Goal: Task Accomplishment & Management: Manage account settings

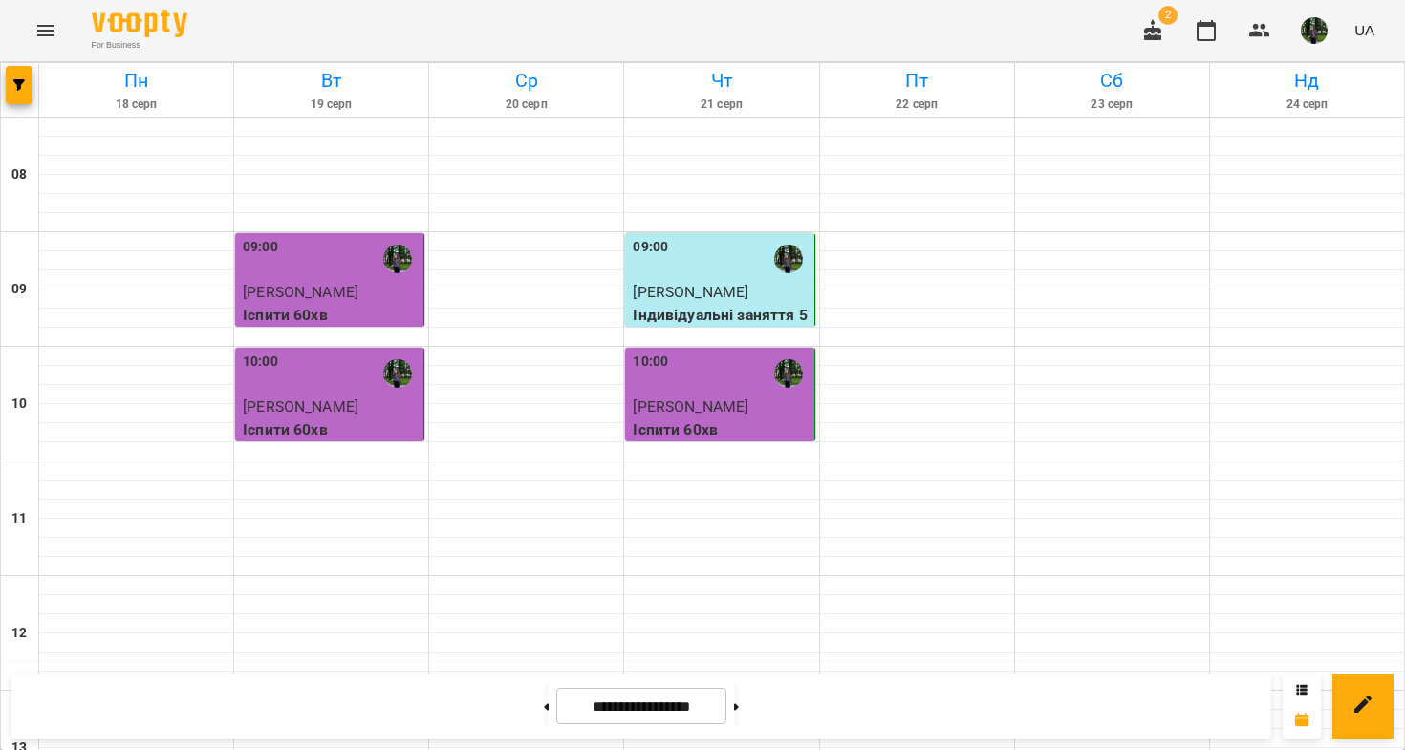
scroll to position [913, 0]
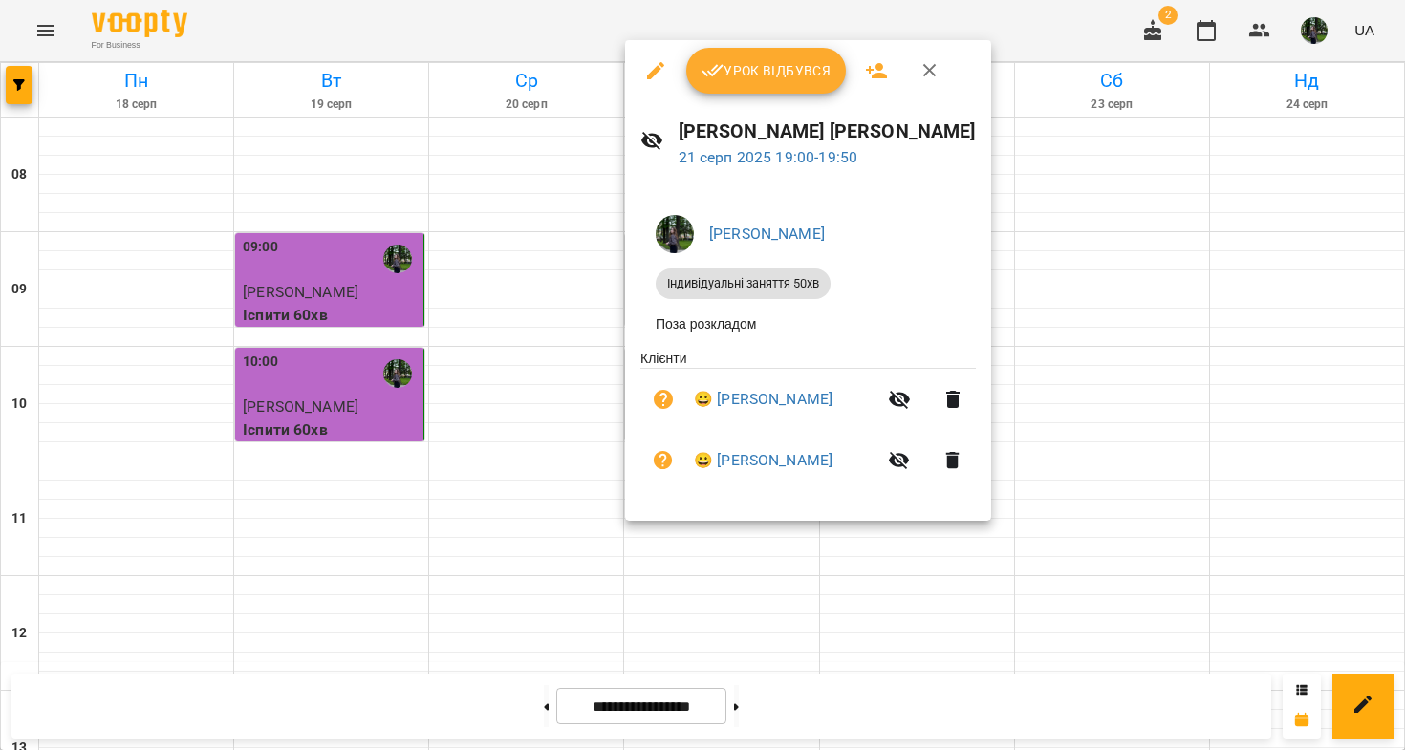
click at [738, 82] on button "Урок відбувся" at bounding box center [766, 71] width 161 height 46
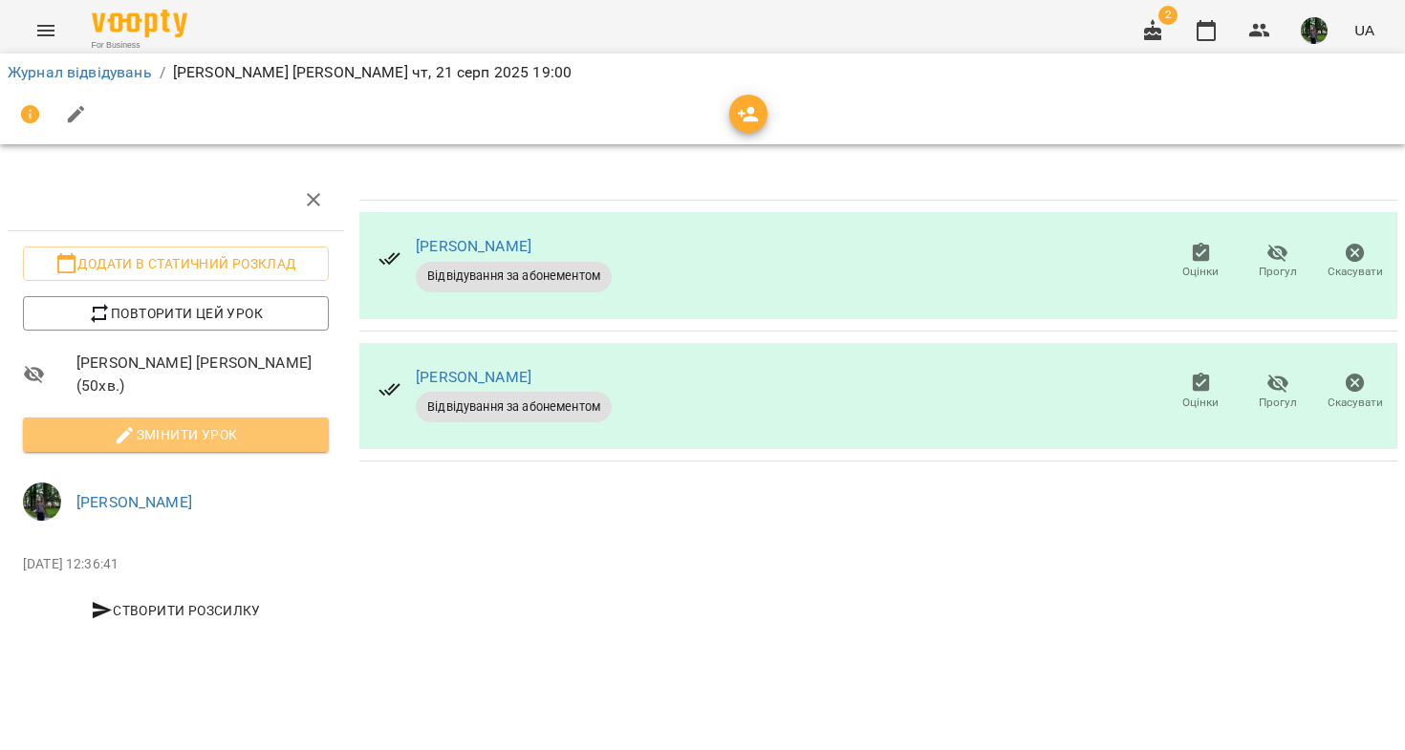
click at [225, 429] on span "Змінити урок" at bounding box center [175, 434] width 275 height 23
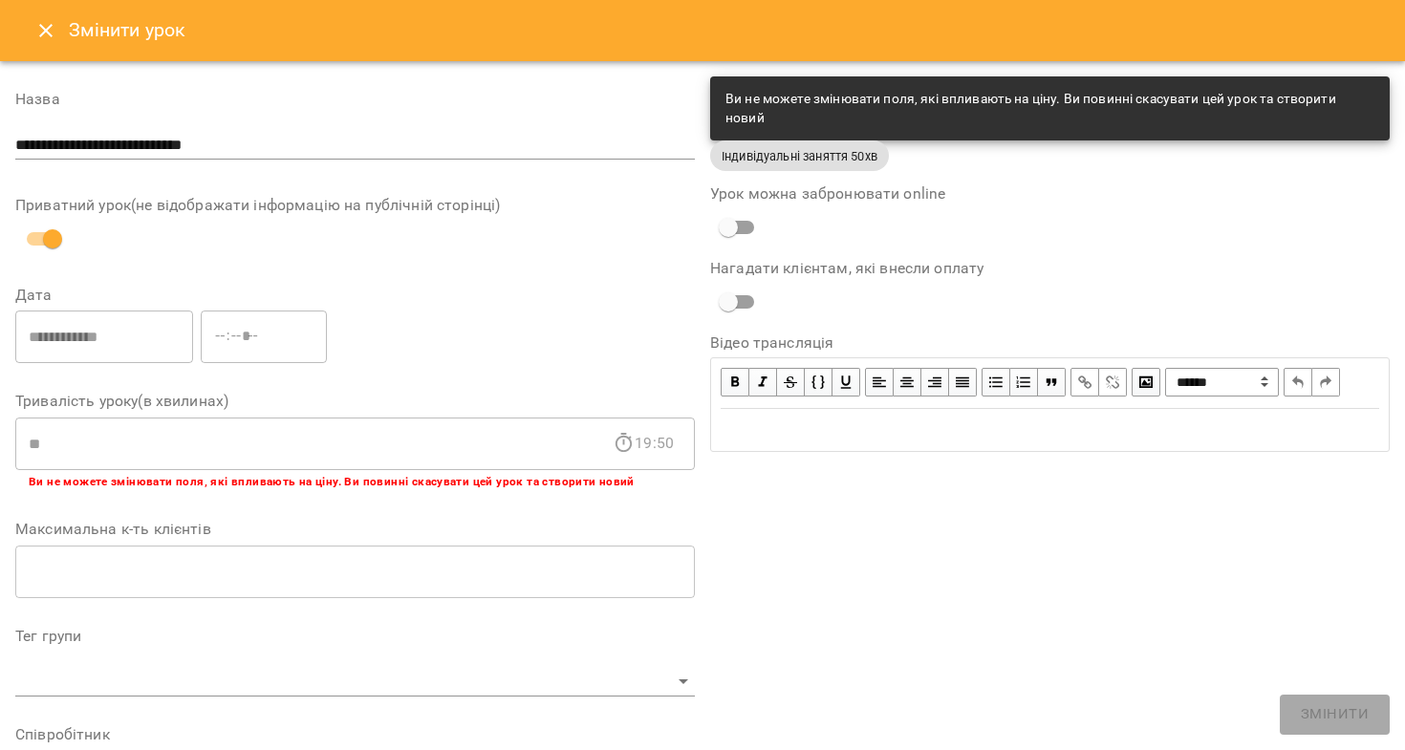
scroll to position [521, 0]
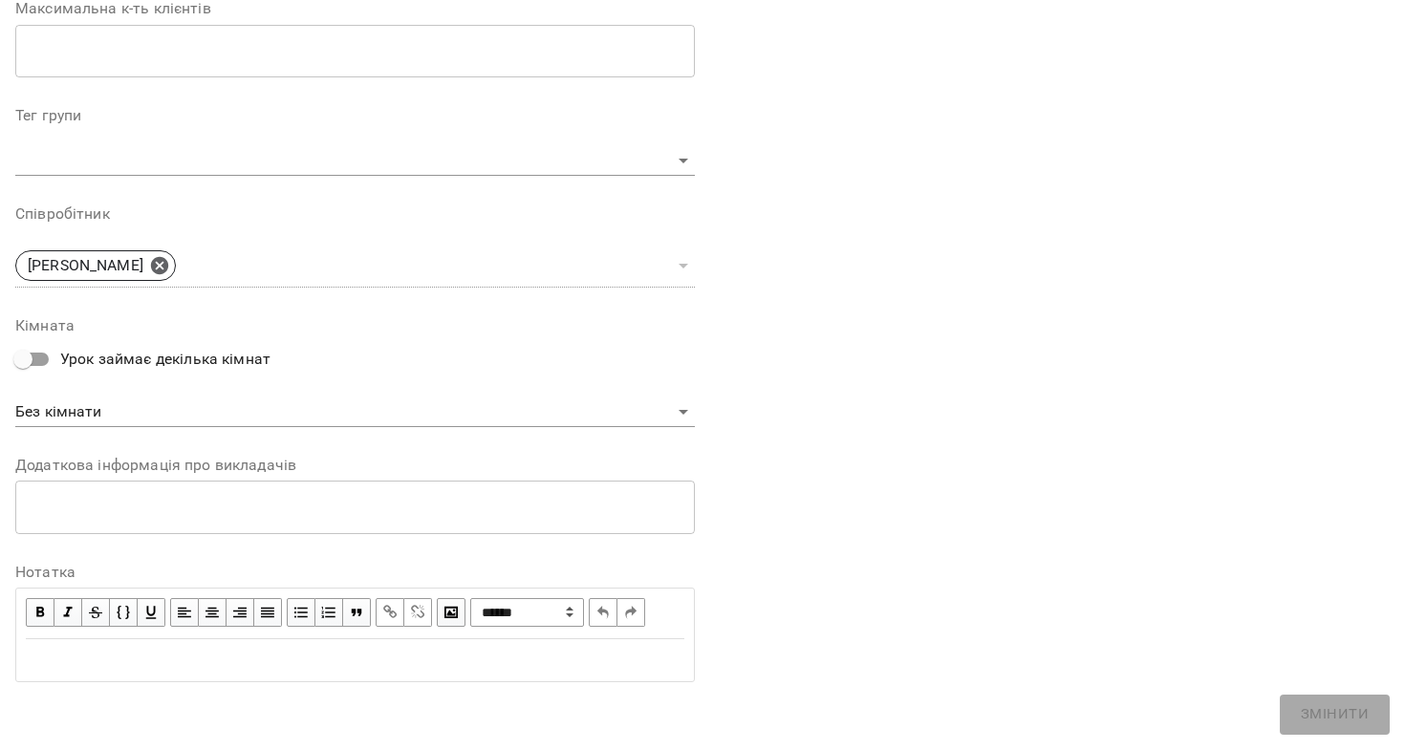
click at [180, 659] on div "Edit text" at bounding box center [355, 660] width 658 height 23
click at [1285, 713] on button "Змінити" at bounding box center [1334, 715] width 110 height 40
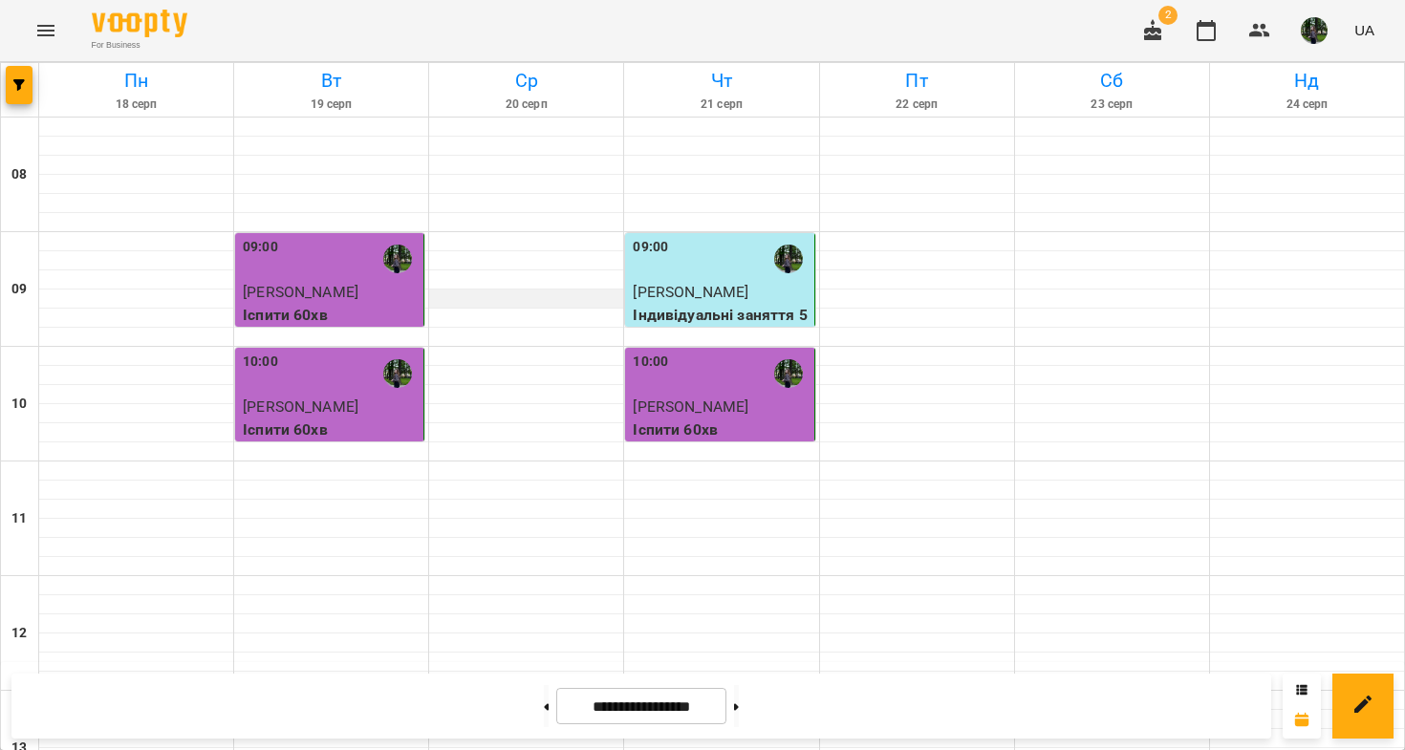
scroll to position [847, 0]
click at [1323, 31] on img "button" at bounding box center [1313, 30] width 27 height 27
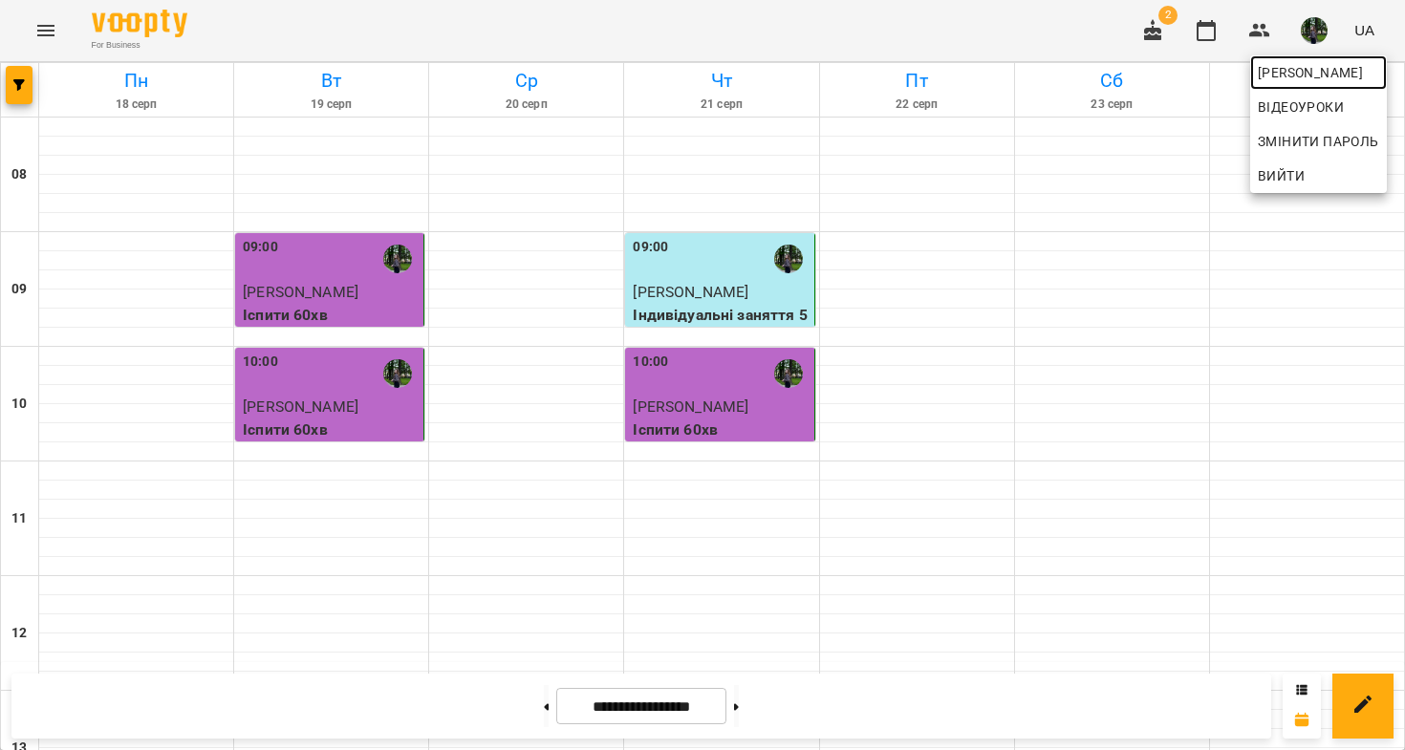
click at [1283, 66] on span "[PERSON_NAME]" at bounding box center [1317, 72] width 121 height 23
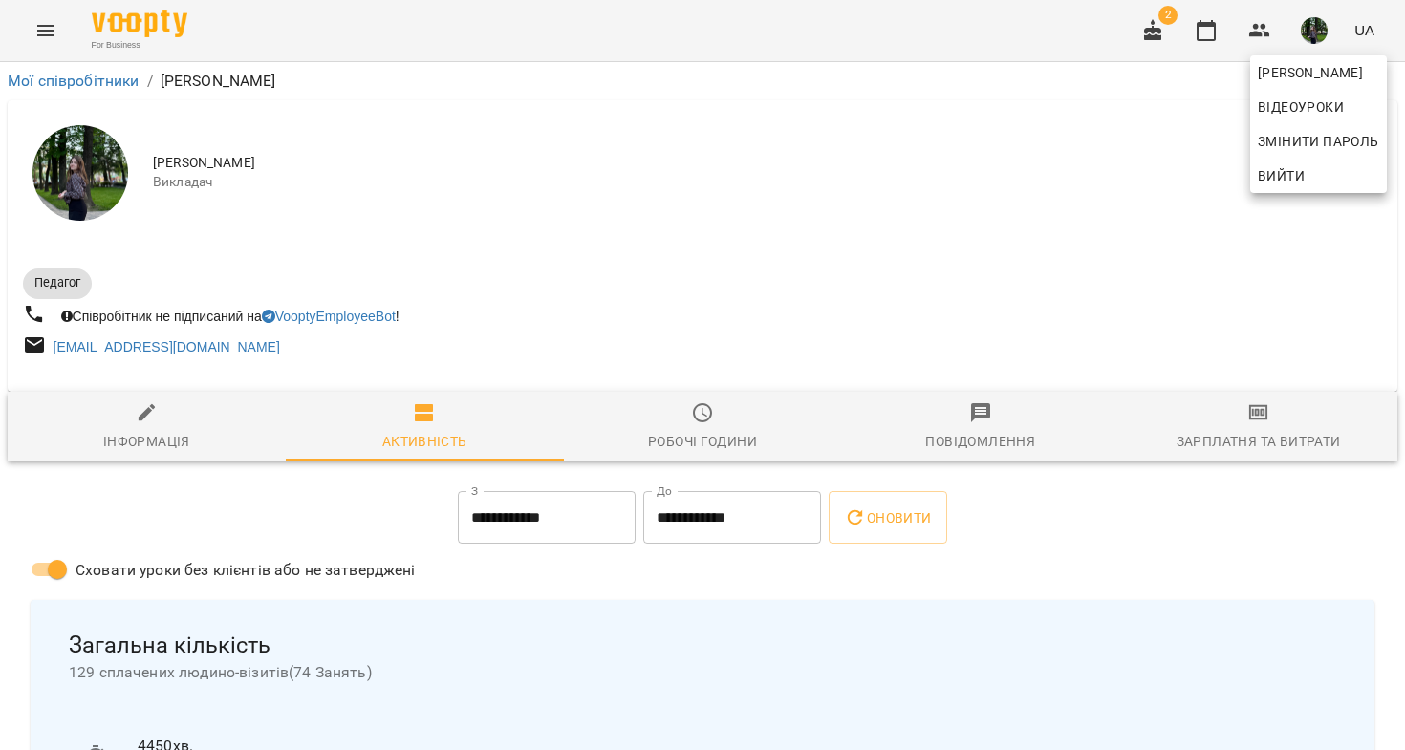
click at [1242, 413] on div at bounding box center [702, 375] width 1405 height 750
click at [1250, 424] on icon "button" at bounding box center [1258, 412] width 23 height 23
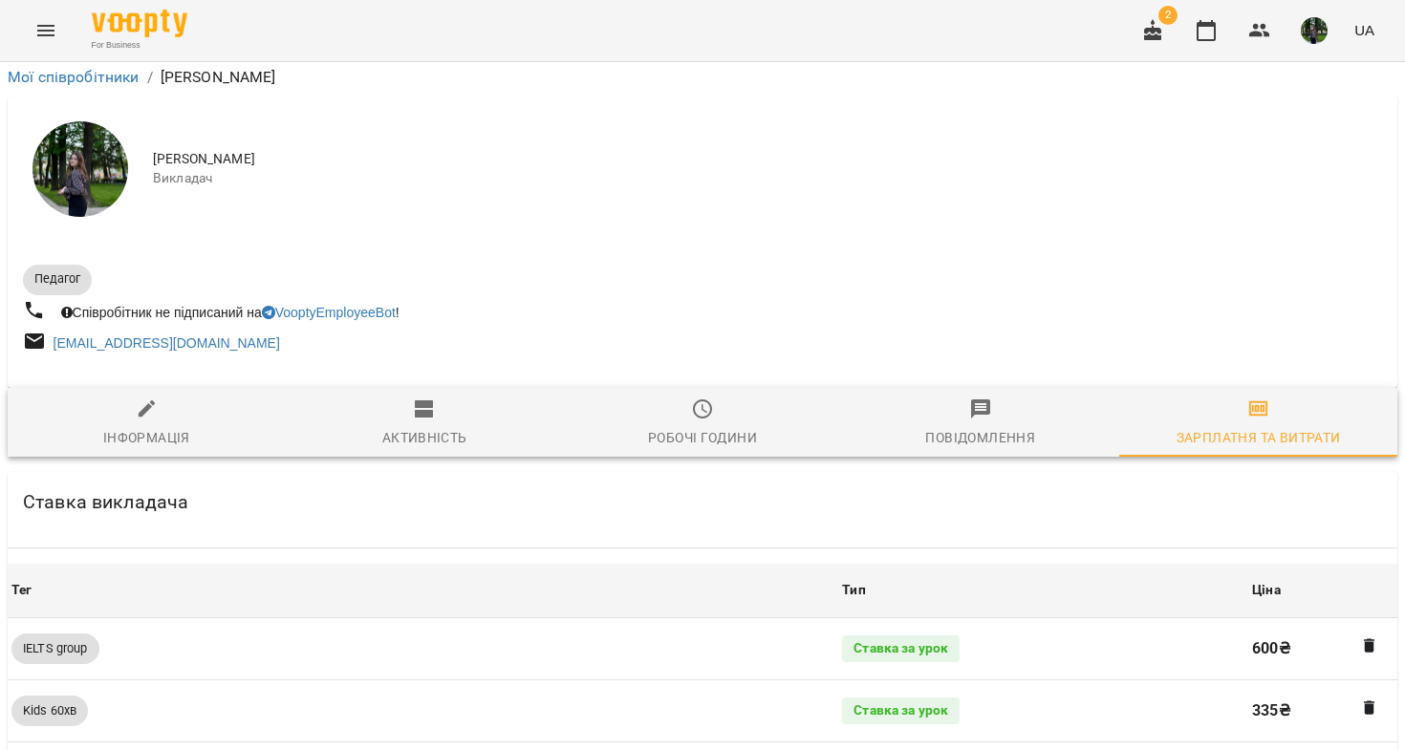
scroll to position [1892, 0]
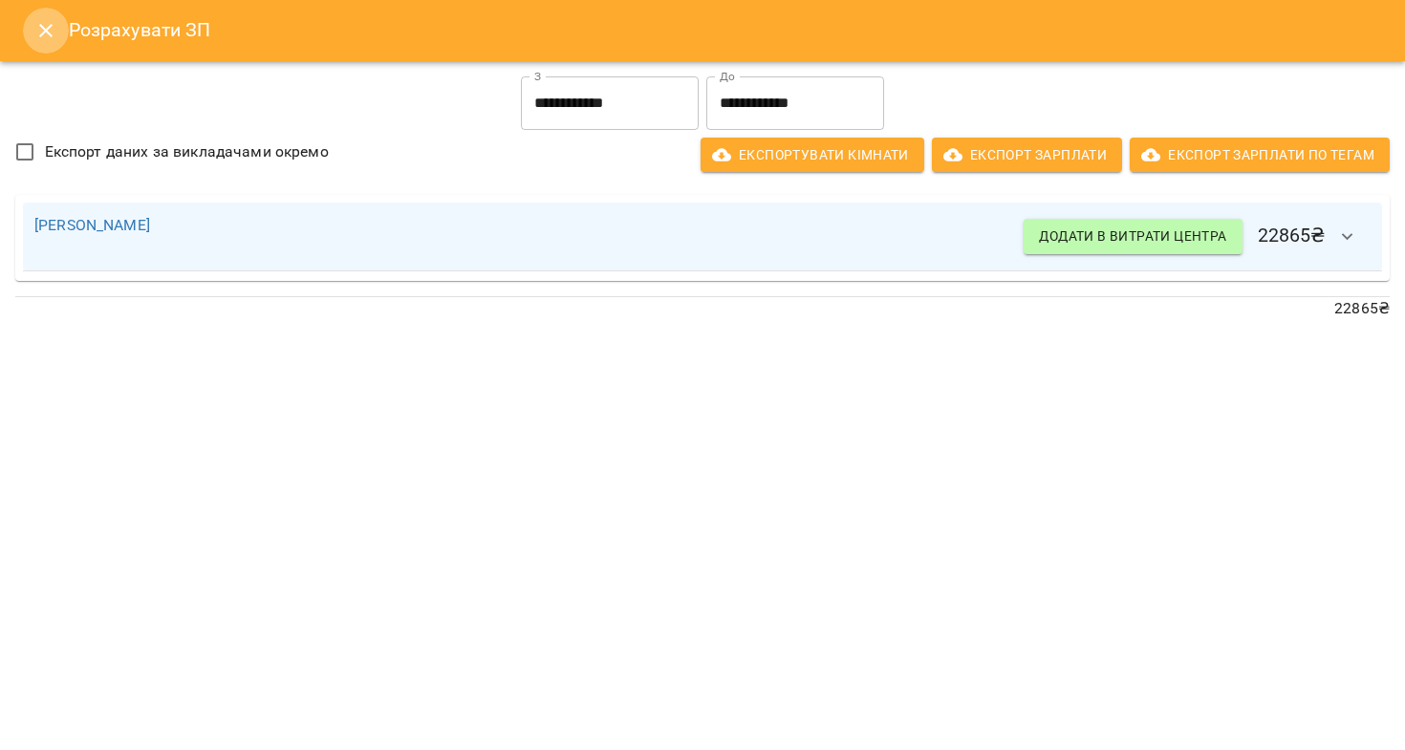
click at [52, 32] on icon "Close" at bounding box center [45, 30] width 23 height 23
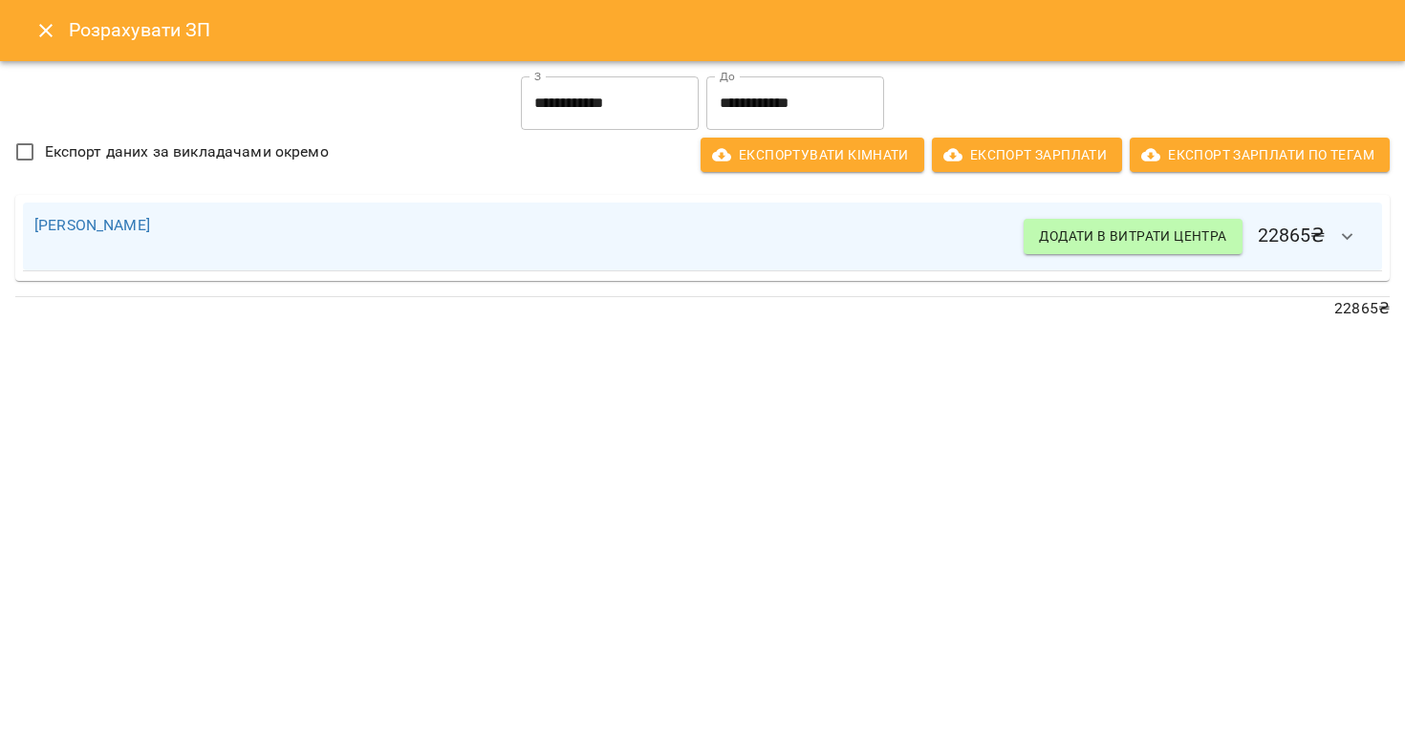
click at [1348, 230] on icon "button" at bounding box center [1347, 236] width 23 height 23
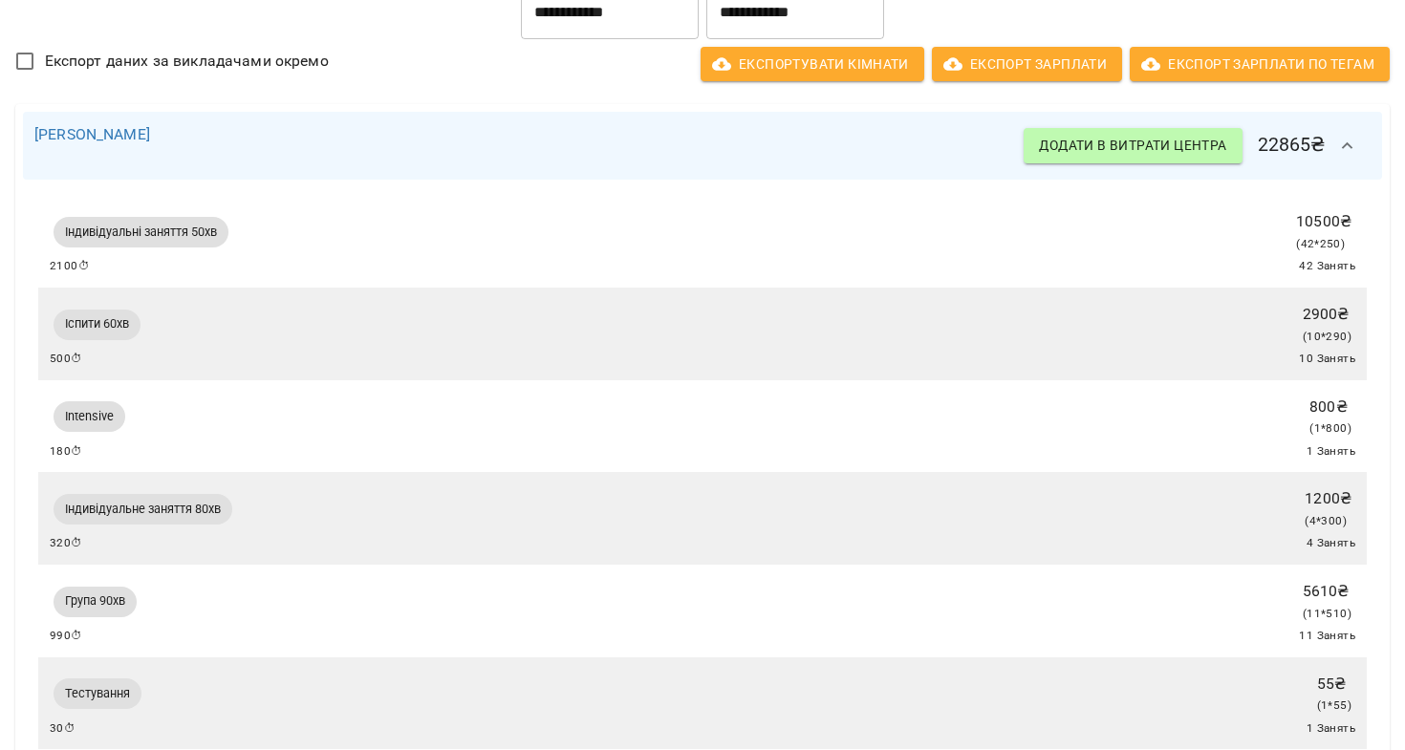
scroll to position [0, 0]
